Goal: Task Accomplishment & Management: Manage account settings

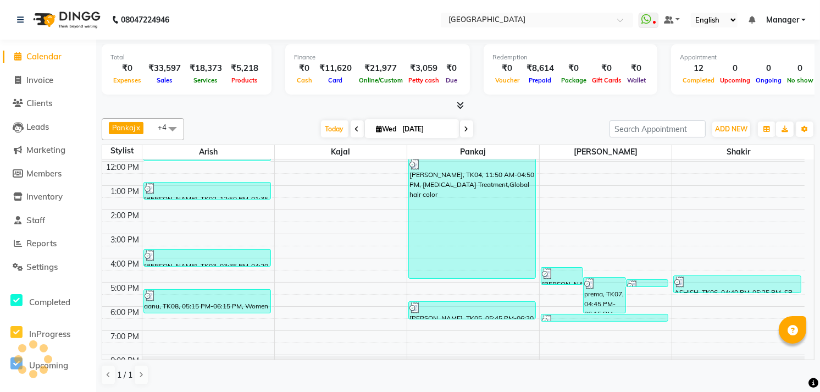
scroll to position [1, 0]
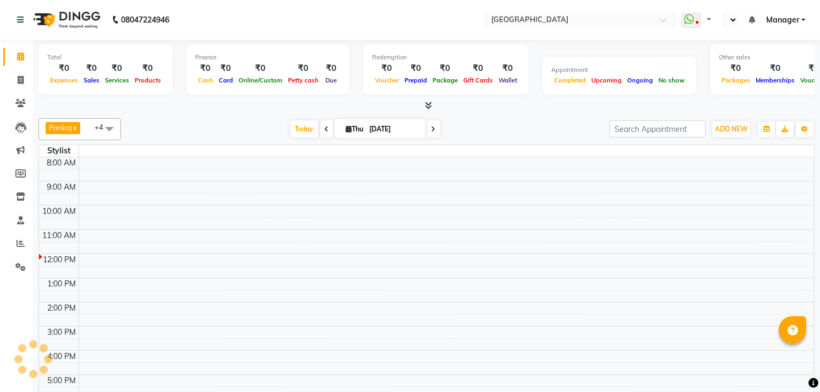
select select "en"
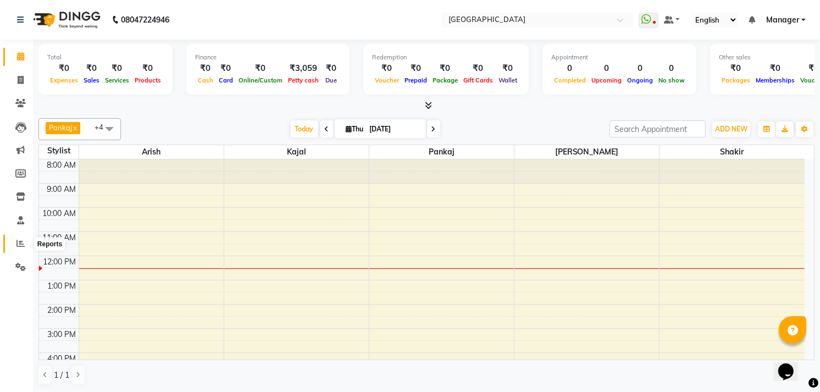
click at [12, 249] on span at bounding box center [20, 243] width 19 height 13
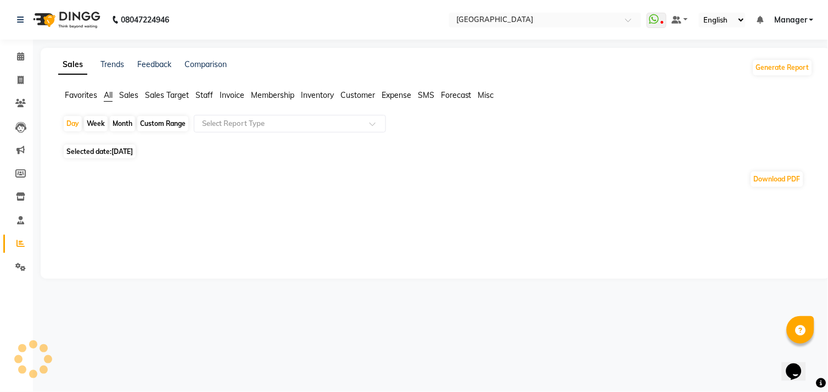
click at [121, 150] on span "[DATE]" at bounding box center [122, 151] width 21 height 8
select select "9"
select select "2025"
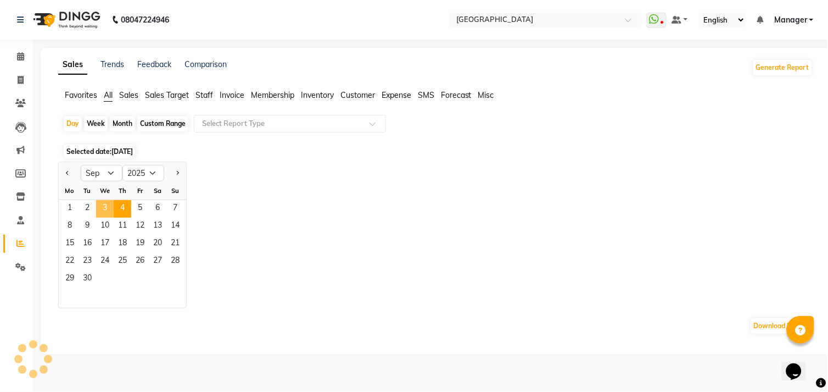
click at [104, 213] on span "3" at bounding box center [105, 209] width 18 height 18
click at [201, 92] on span "Staff" at bounding box center [205, 95] width 18 height 10
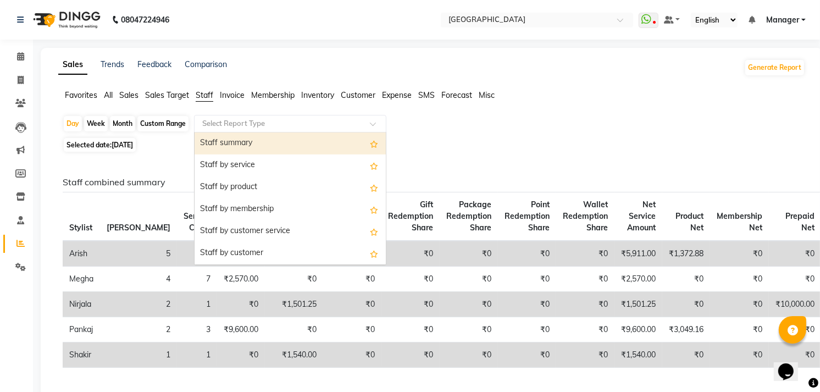
click at [211, 119] on input "text" at bounding box center [279, 123] width 158 height 11
click at [217, 148] on div "Staff summary" at bounding box center [289, 143] width 191 height 22
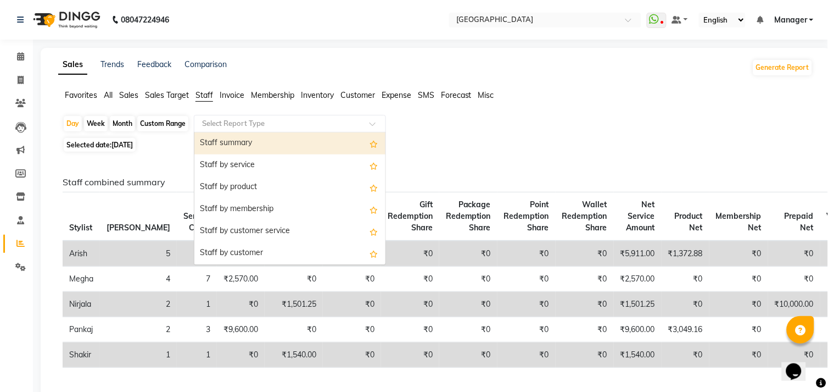
select select "full_report"
select select "csv"
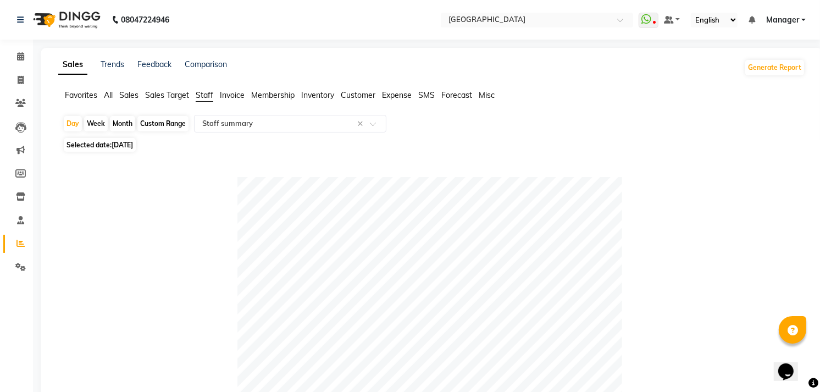
click at [160, 121] on div "Custom Range" at bounding box center [162, 123] width 51 height 15
select select "9"
select select "2025"
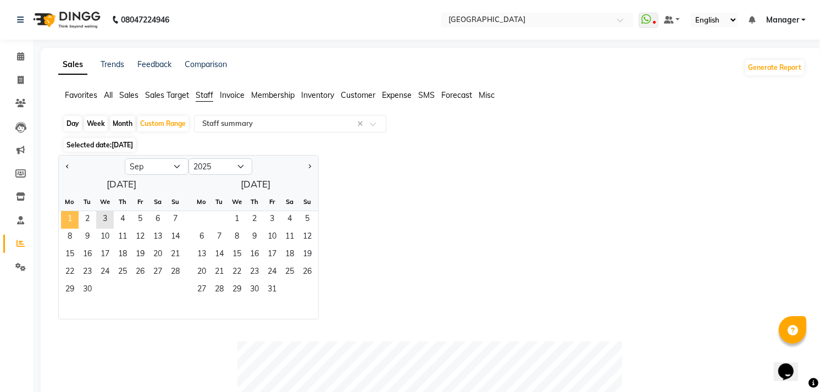
click at [75, 219] on span "1" at bounding box center [70, 220] width 18 height 18
click at [100, 218] on span "3" at bounding box center [105, 220] width 18 height 18
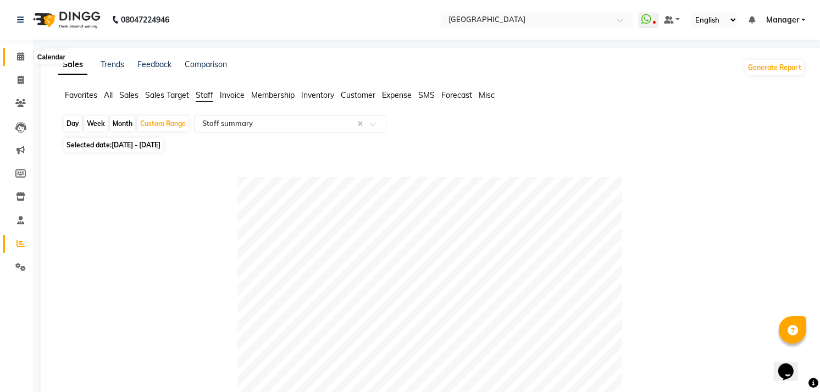
click at [23, 59] on icon at bounding box center [20, 56] width 7 height 8
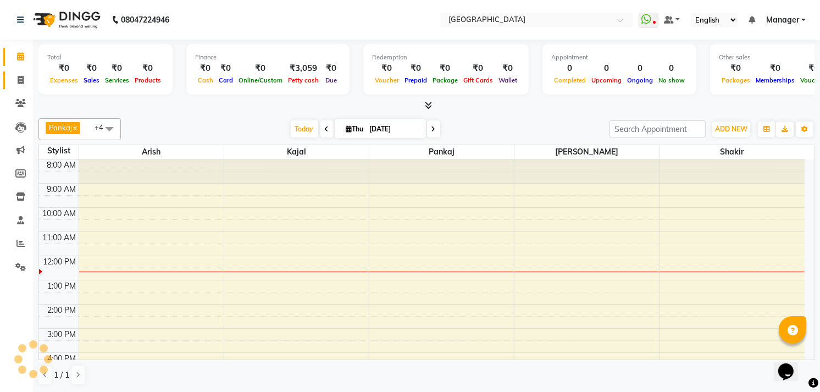
click at [13, 88] on link "Invoice" at bounding box center [16, 80] width 26 height 18
select select "service"
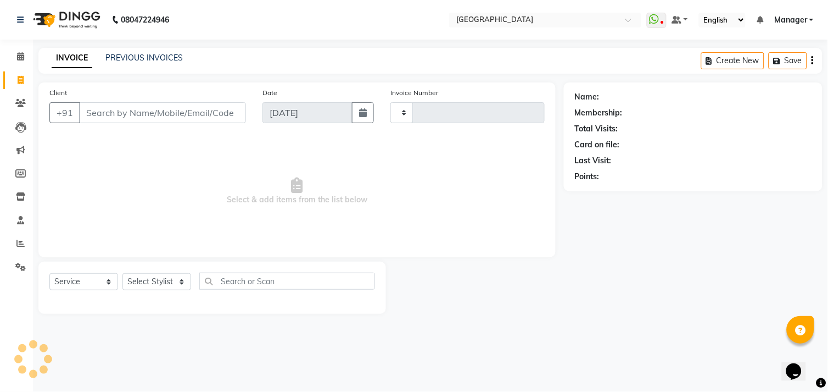
type input "1008"
select select "7871"
click at [148, 57] on link "PREVIOUS INVOICES" at bounding box center [143, 58] width 77 height 10
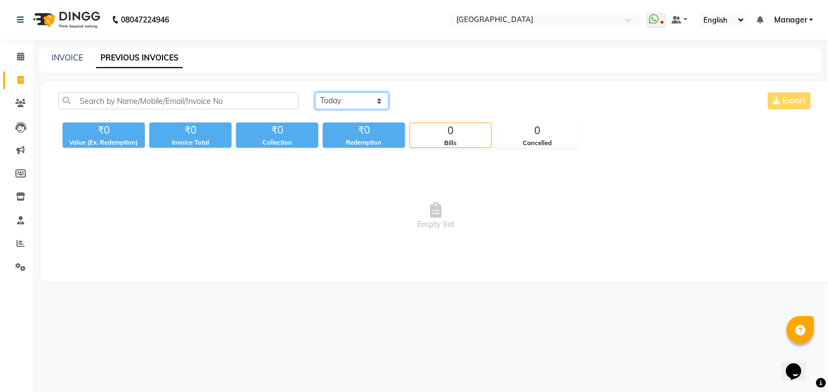
click at [358, 95] on select "Today Yesterday Custom Range" at bounding box center [352, 100] width 74 height 17
select select "yesterday"
click at [315, 92] on select "Today Yesterday Custom Range" at bounding box center [352, 100] width 74 height 17
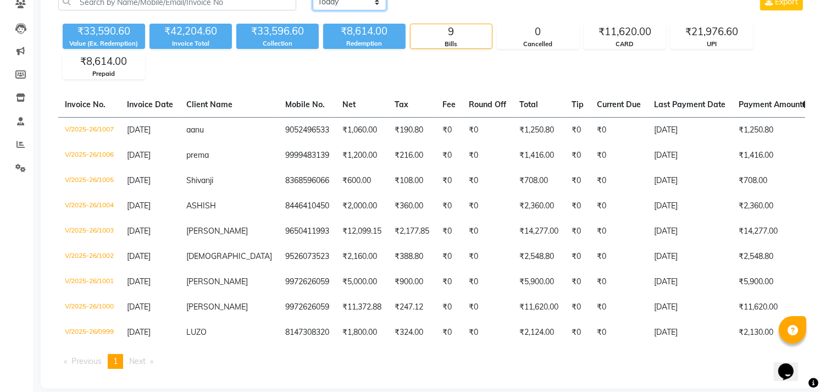
scroll to position [119, 0]
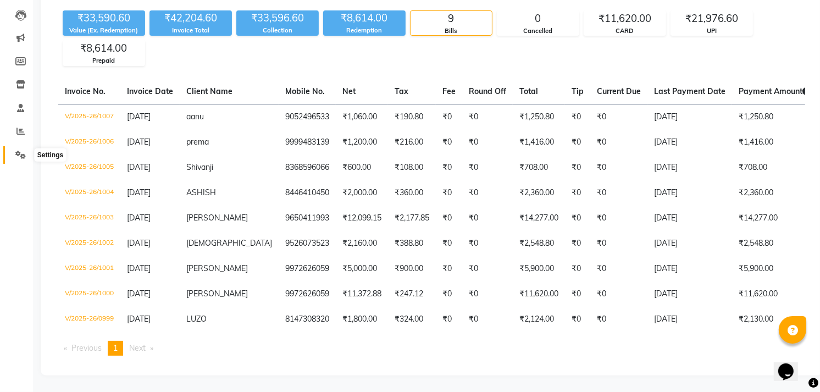
click at [21, 149] on span at bounding box center [20, 155] width 19 height 13
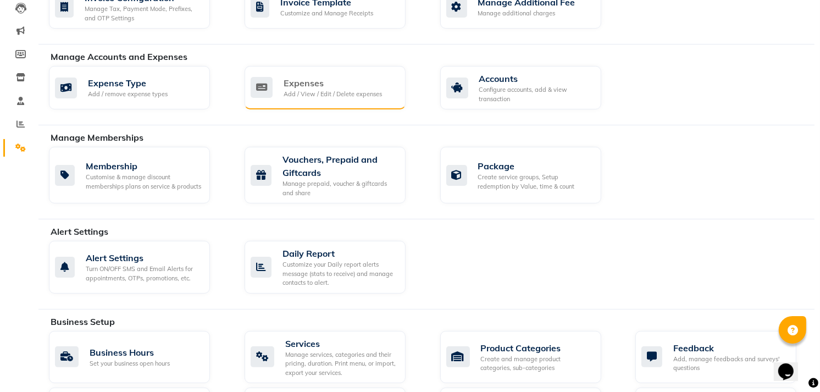
click at [314, 86] on div "Expenses" at bounding box center [332, 82] width 98 height 13
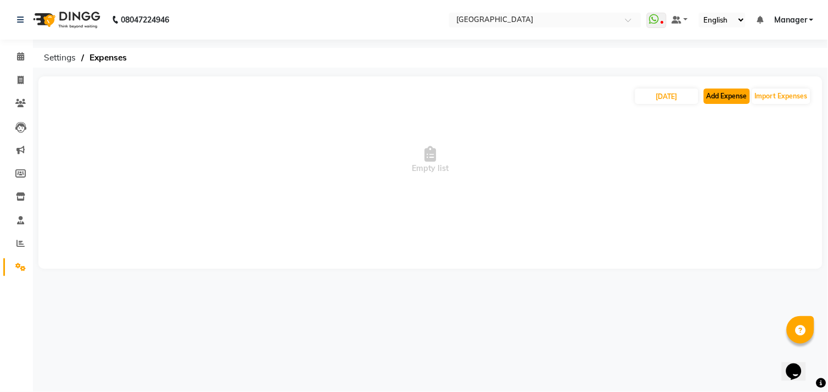
click at [721, 94] on button "Add Expense" at bounding box center [727, 95] width 46 height 15
select select "1"
select select "7016"
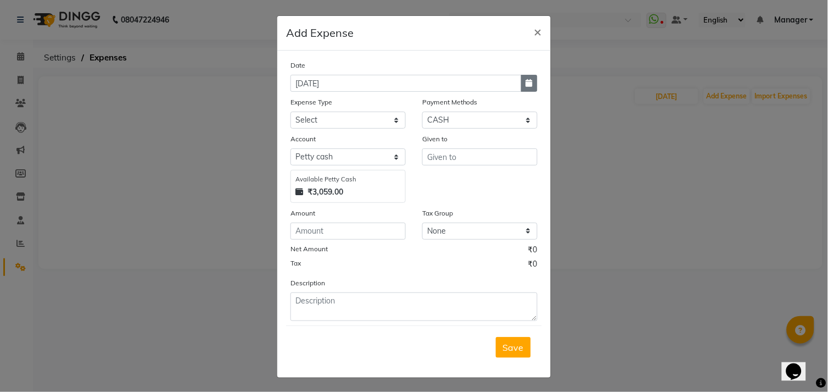
click at [526, 88] on button "button" at bounding box center [529, 83] width 16 height 17
select select "9"
select select "2025"
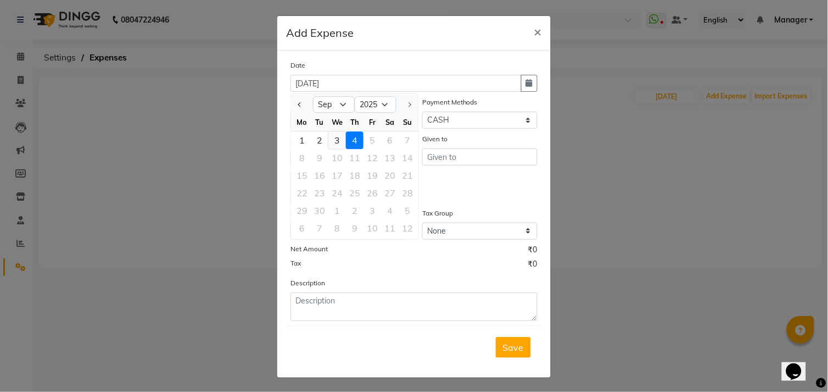
click at [333, 136] on div "3" at bounding box center [338, 140] width 18 height 18
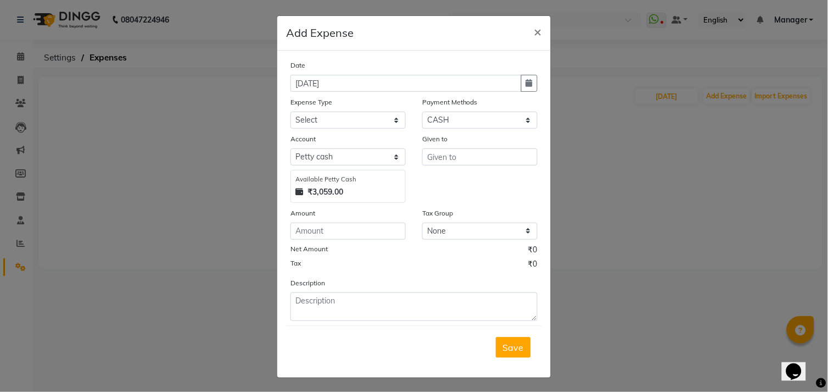
type input "[DATE]"
click at [341, 120] on select "Select advance salary BANK DEPOSIT building maintenance Day target DIESEL elect…" at bounding box center [348, 120] width 115 height 17
select select "22754"
click at [363, 114] on select "Select advance salary BANK DEPOSIT building maintenance Day target DIESEL elect…" at bounding box center [348, 120] width 115 height 17
click at [437, 164] on input "text" at bounding box center [479, 156] width 115 height 17
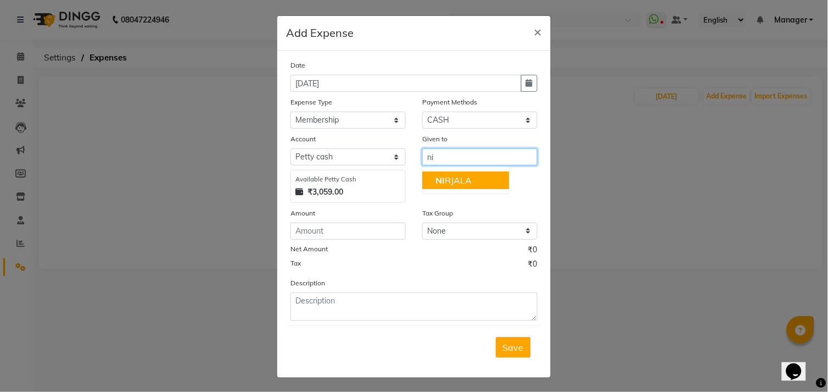
click at [431, 184] on button "NI RJALA" at bounding box center [465, 180] width 87 height 18
type input "NIRJALA"
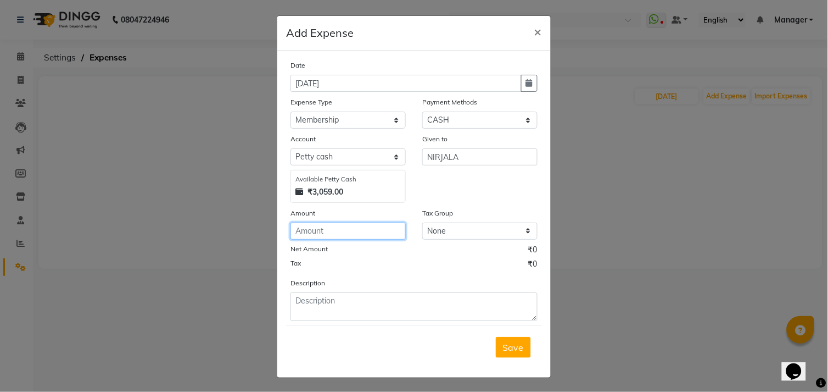
click at [328, 238] on input "number" at bounding box center [348, 230] width 115 height 17
type input "200"
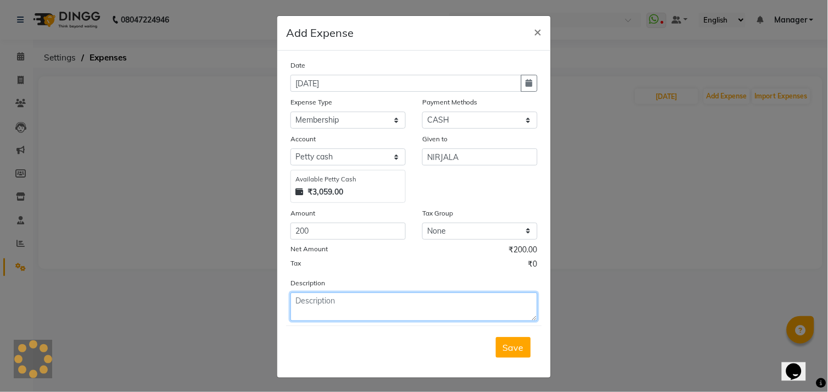
click at [335, 302] on textarea at bounding box center [414, 306] width 247 height 29
type textarea "10k membership=200"
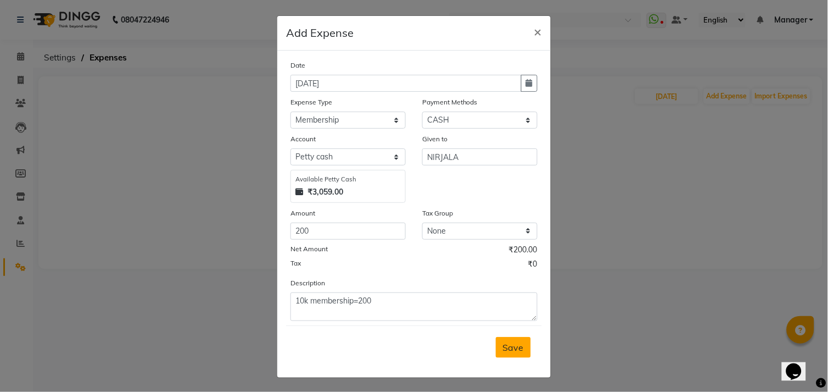
click at [523, 348] on button "Save" at bounding box center [513, 347] width 35 height 21
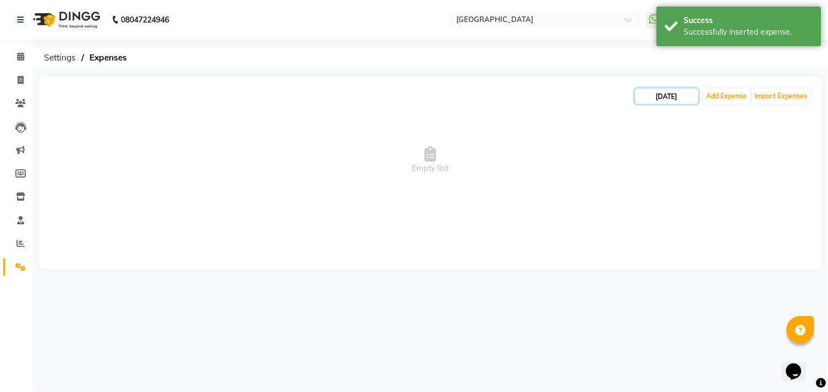
click at [667, 97] on input "04-09-2025" at bounding box center [667, 95] width 63 height 15
select select "9"
select select "2025"
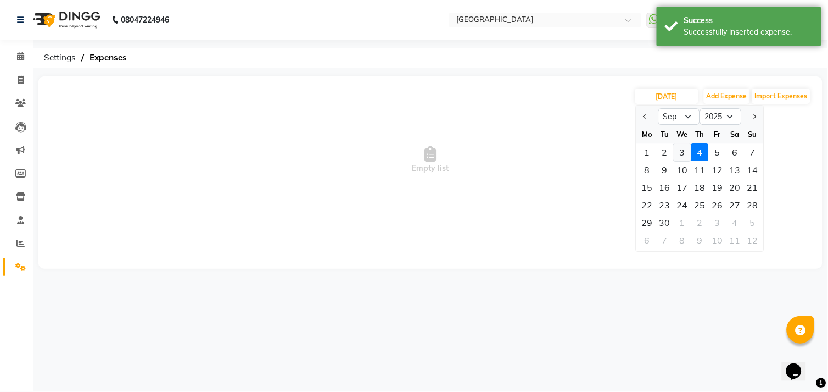
click at [681, 149] on div "3" at bounding box center [683, 152] width 18 height 18
type input "[DATE]"
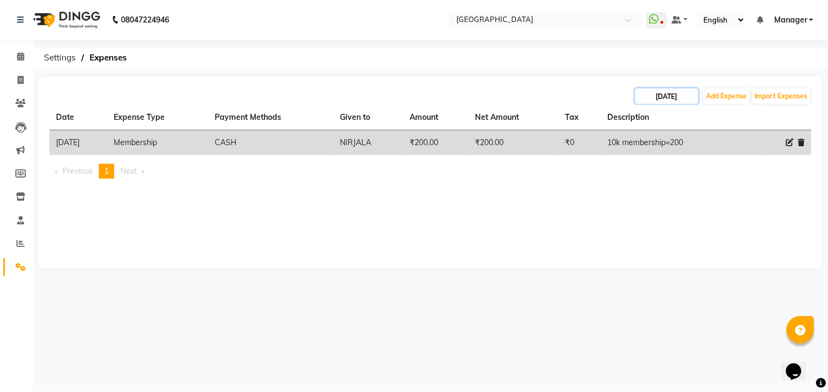
click at [686, 90] on input "[DATE]" at bounding box center [667, 95] width 63 height 15
select select "9"
select select "2025"
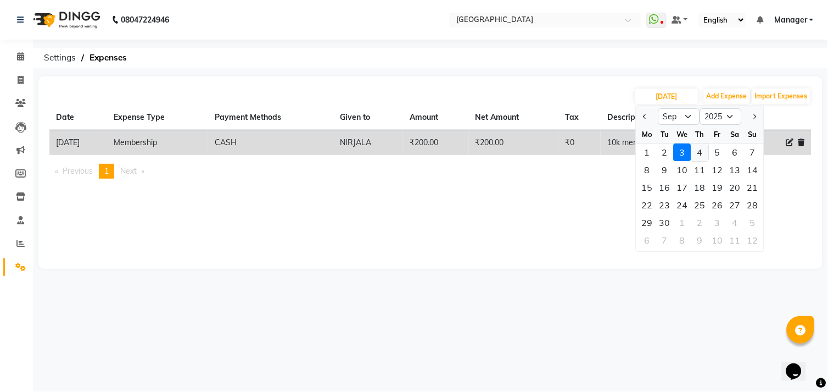
click at [697, 151] on div "4" at bounding box center [701, 152] width 18 height 18
type input "04-09-2025"
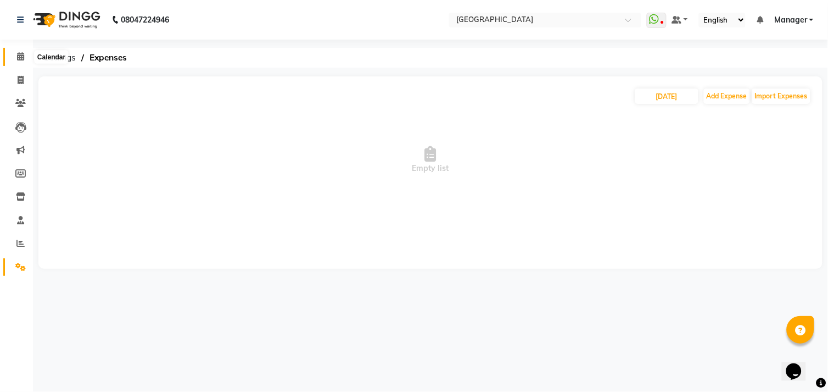
click at [15, 53] on span at bounding box center [20, 57] width 19 height 13
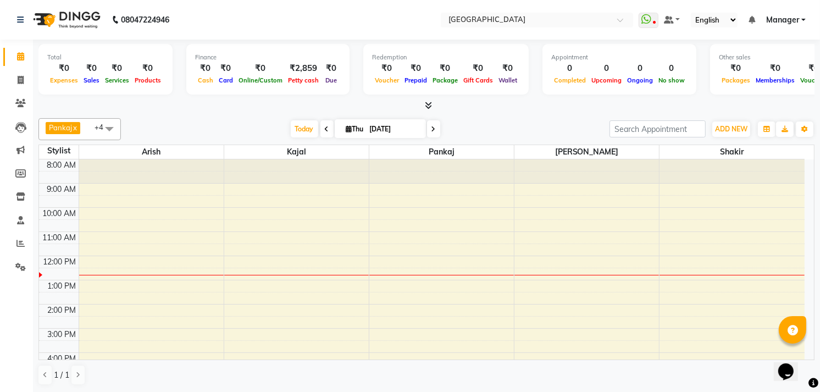
click at [427, 105] on icon at bounding box center [428, 105] width 7 height 8
